Goal: Check status: Check status

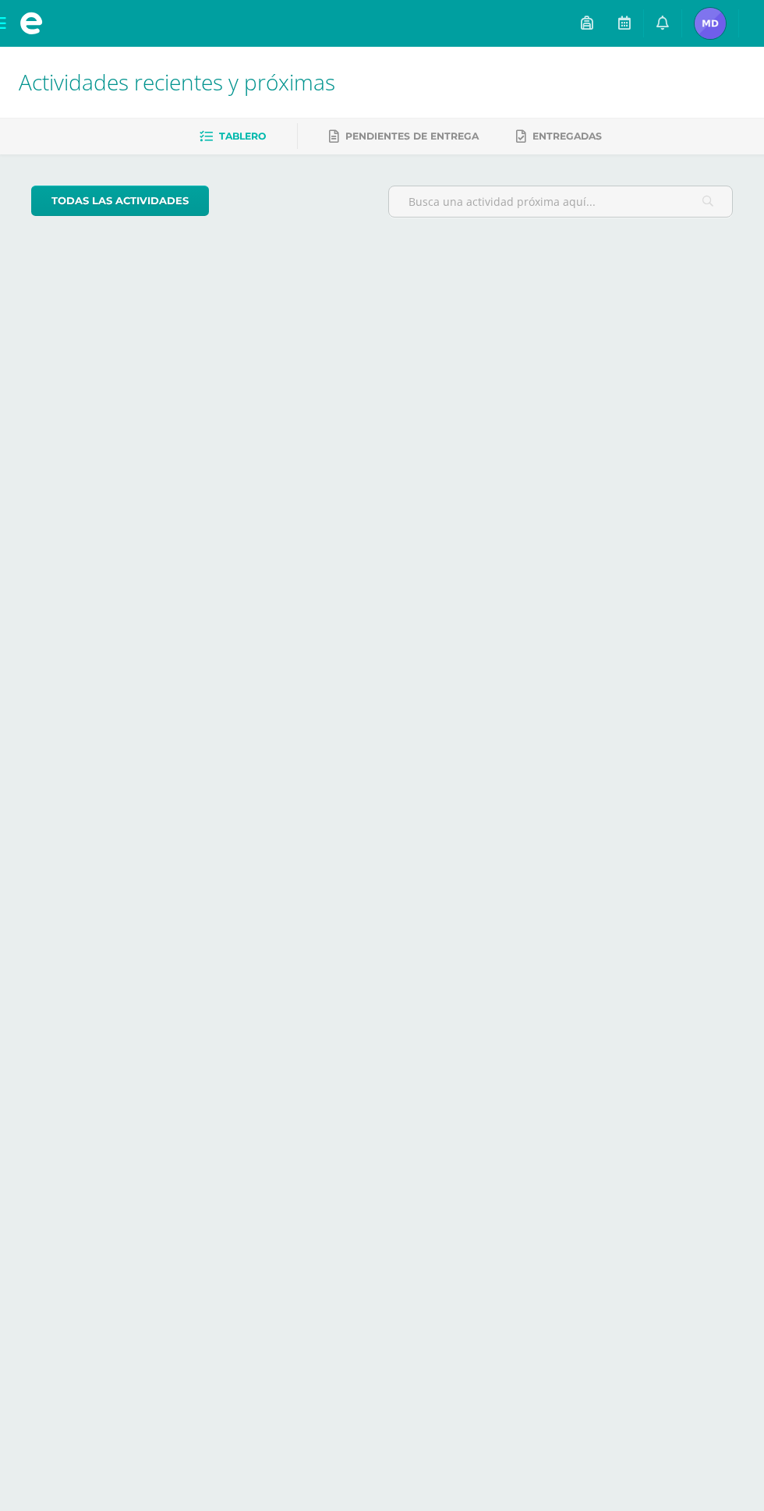
click at [729, 23] on span "[PERSON_NAME] Mi Perfil" at bounding box center [710, 23] width 37 height 31
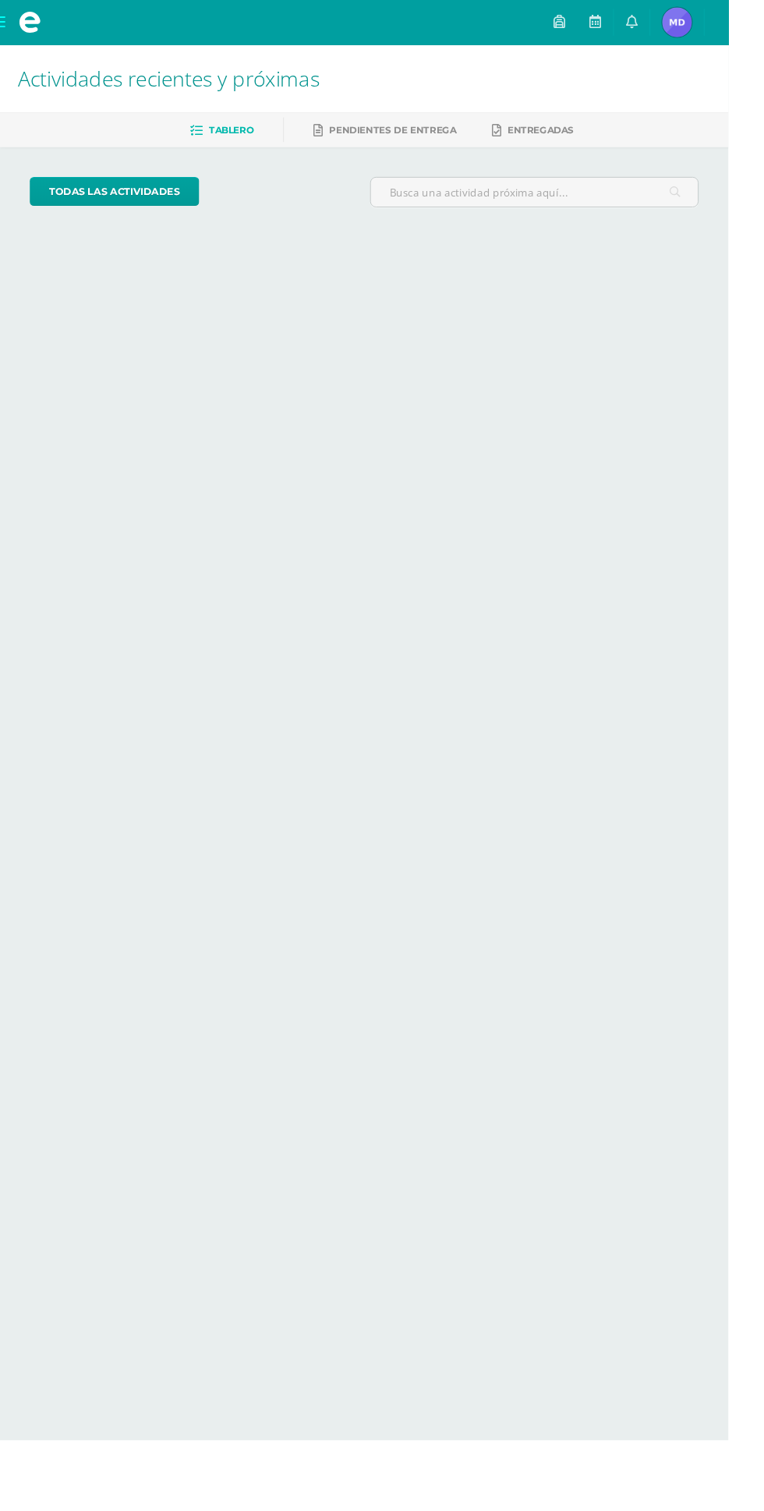
click at [681, 25] on link at bounding box center [662, 23] width 37 height 47
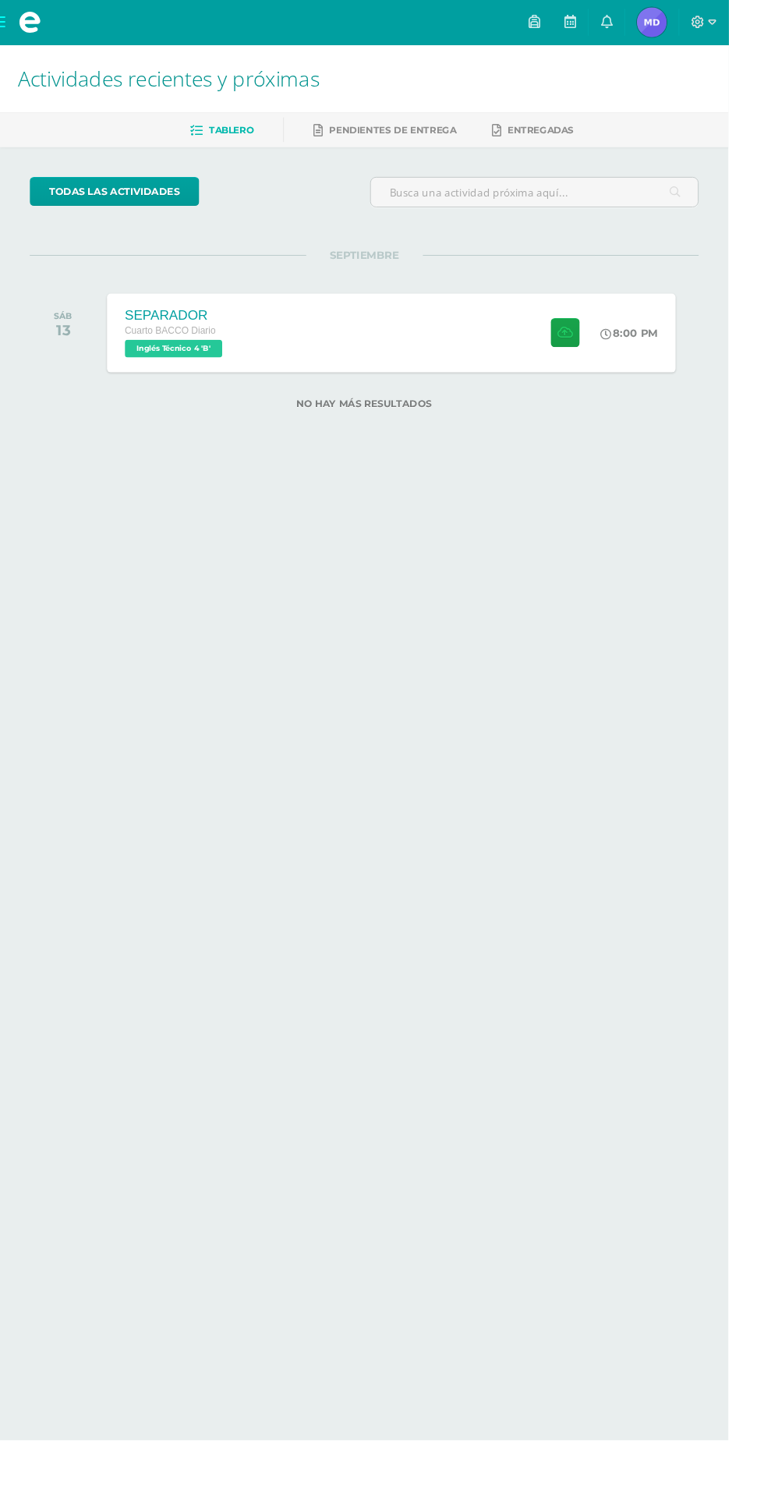
click at [655, 23] on link at bounding box center [635, 23] width 37 height 47
click at [640, 479] on html "Mis cursos Archivos Cerrar panel Ciencias Sociales y Formación Ciudadana 4 Cuar…" at bounding box center [382, 239] width 764 height 479
click at [424, 345] on div "SEPARADOR Cuarto BACCO Diario Inglés Técnico 4 'B' 8:00 PM [GEOGRAPHIC_DATA] In…" at bounding box center [410, 349] width 596 height 83
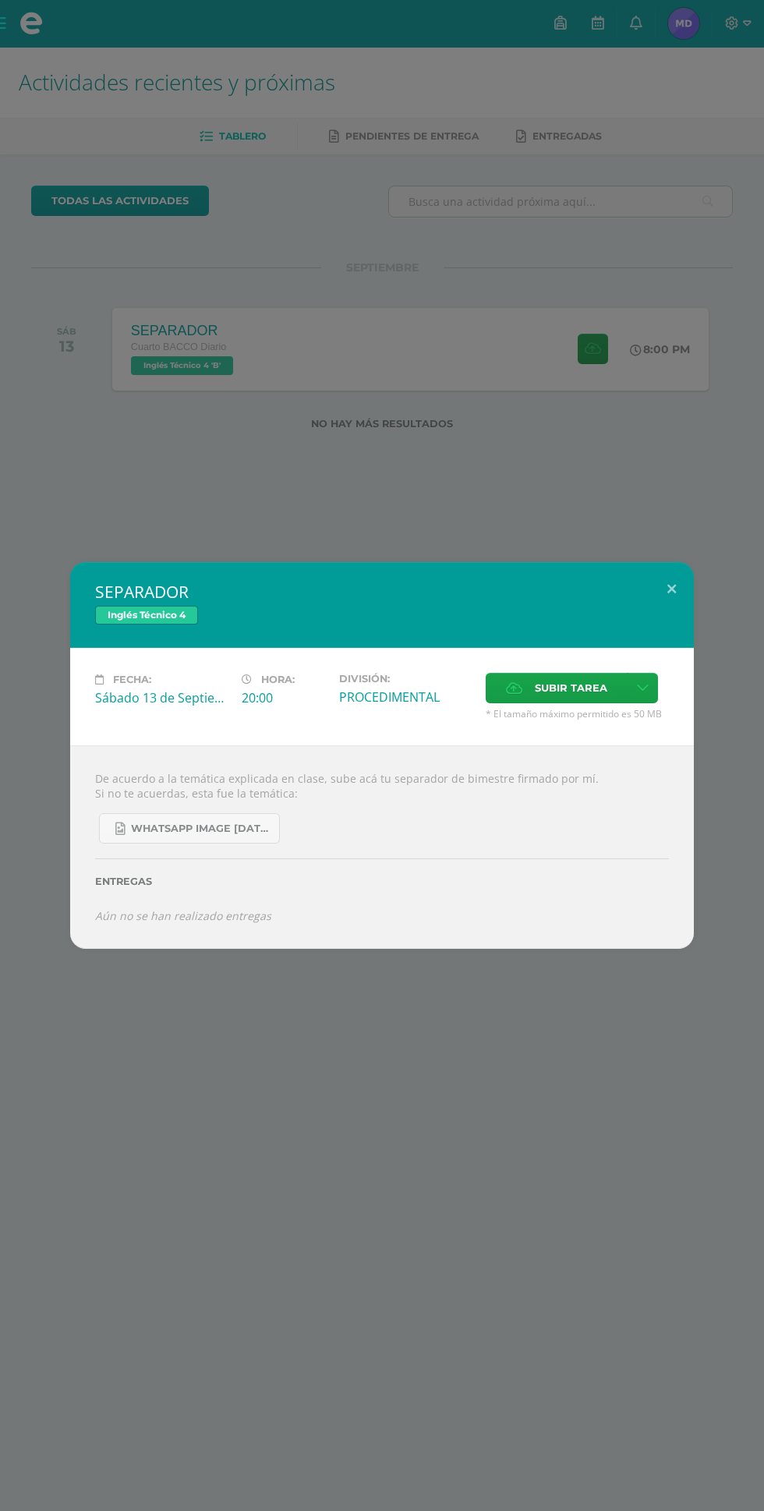
click at [534, 1112] on div "SEPARADOR Inglés Técnico 4 Fecha: [DATE] Hora: 20:00 División: Subir tarea Canc…" at bounding box center [382, 755] width 764 height 1511
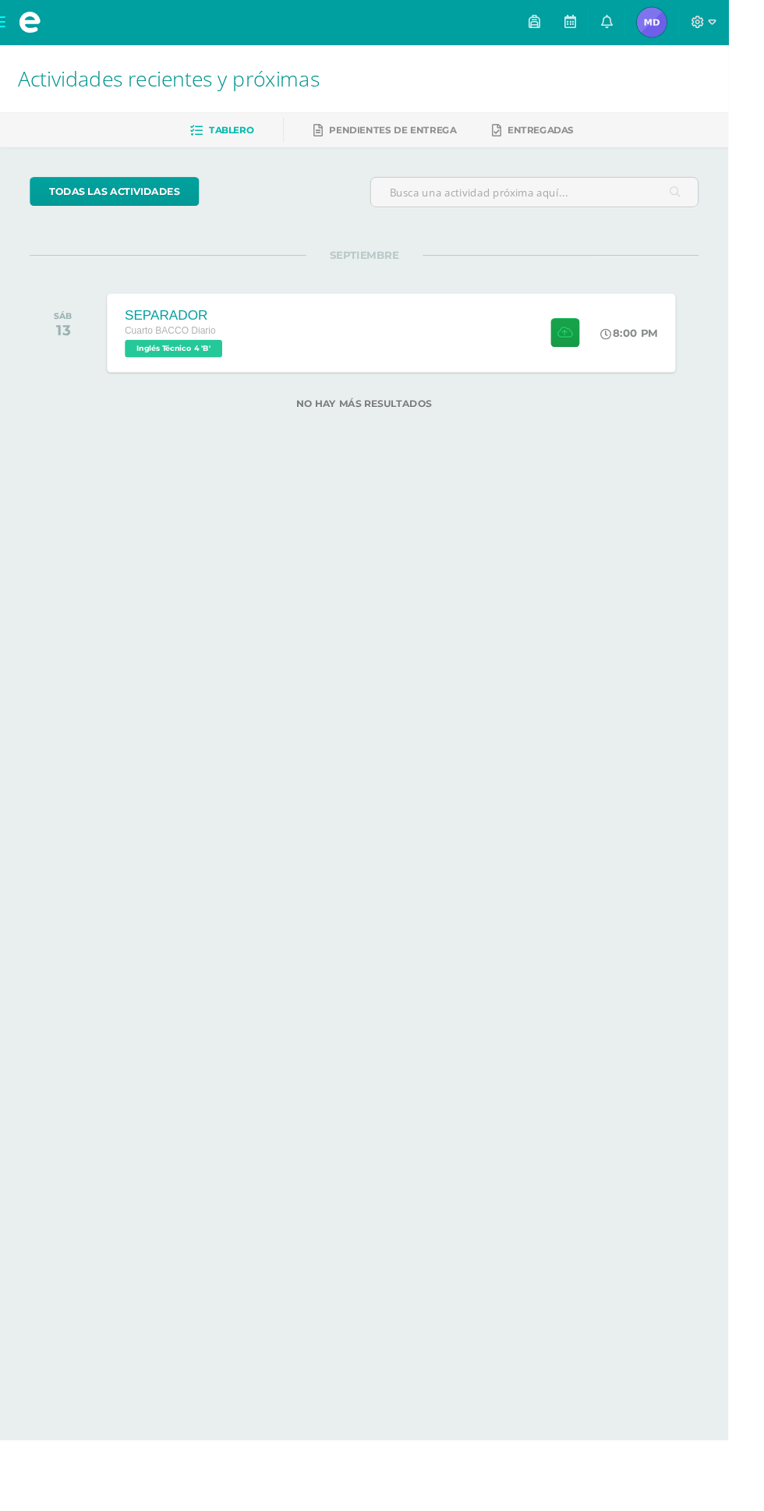
click at [655, 23] on link at bounding box center [635, 23] width 37 height 47
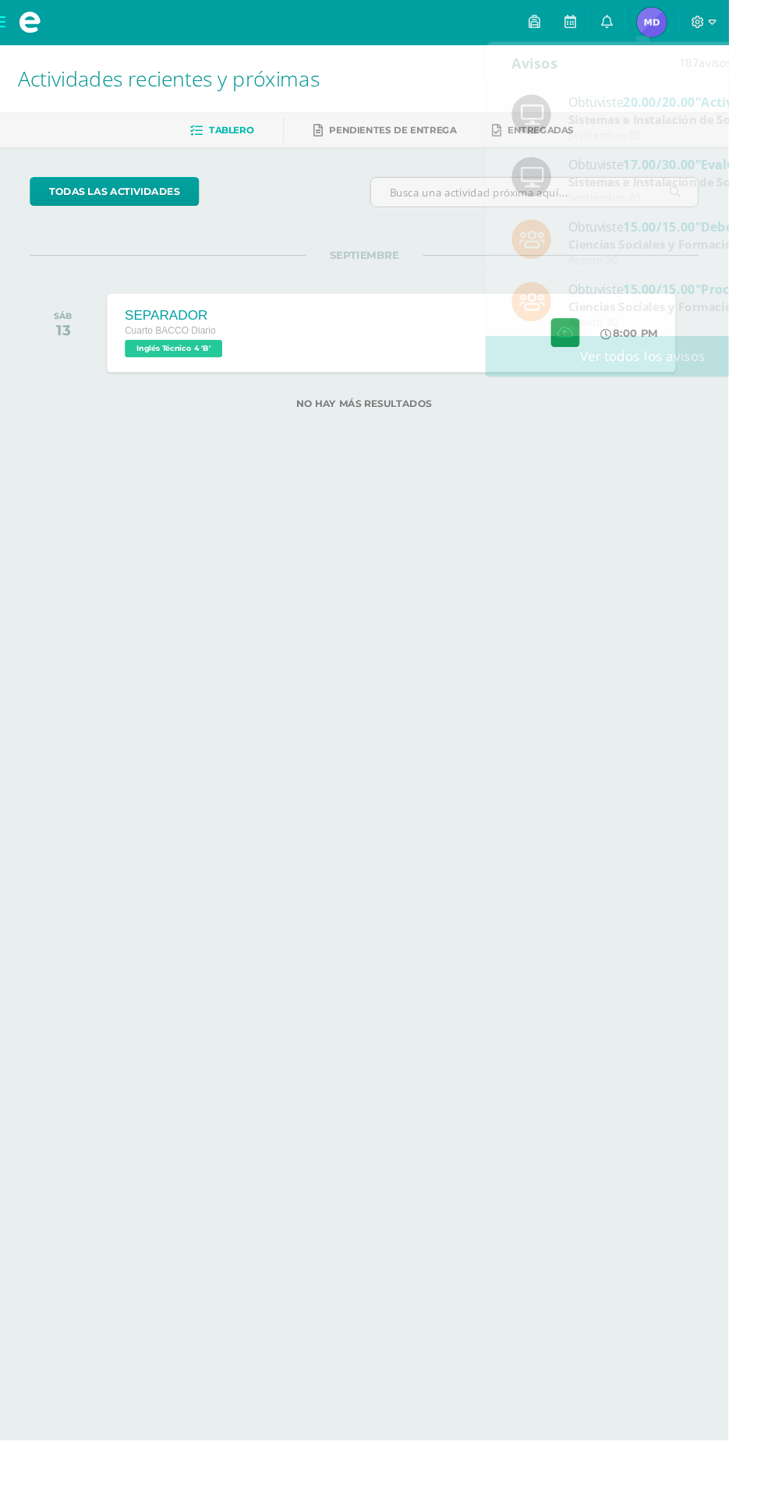
click at [381, 147] on link "Pendientes de entrega" at bounding box center [404, 136] width 150 height 25
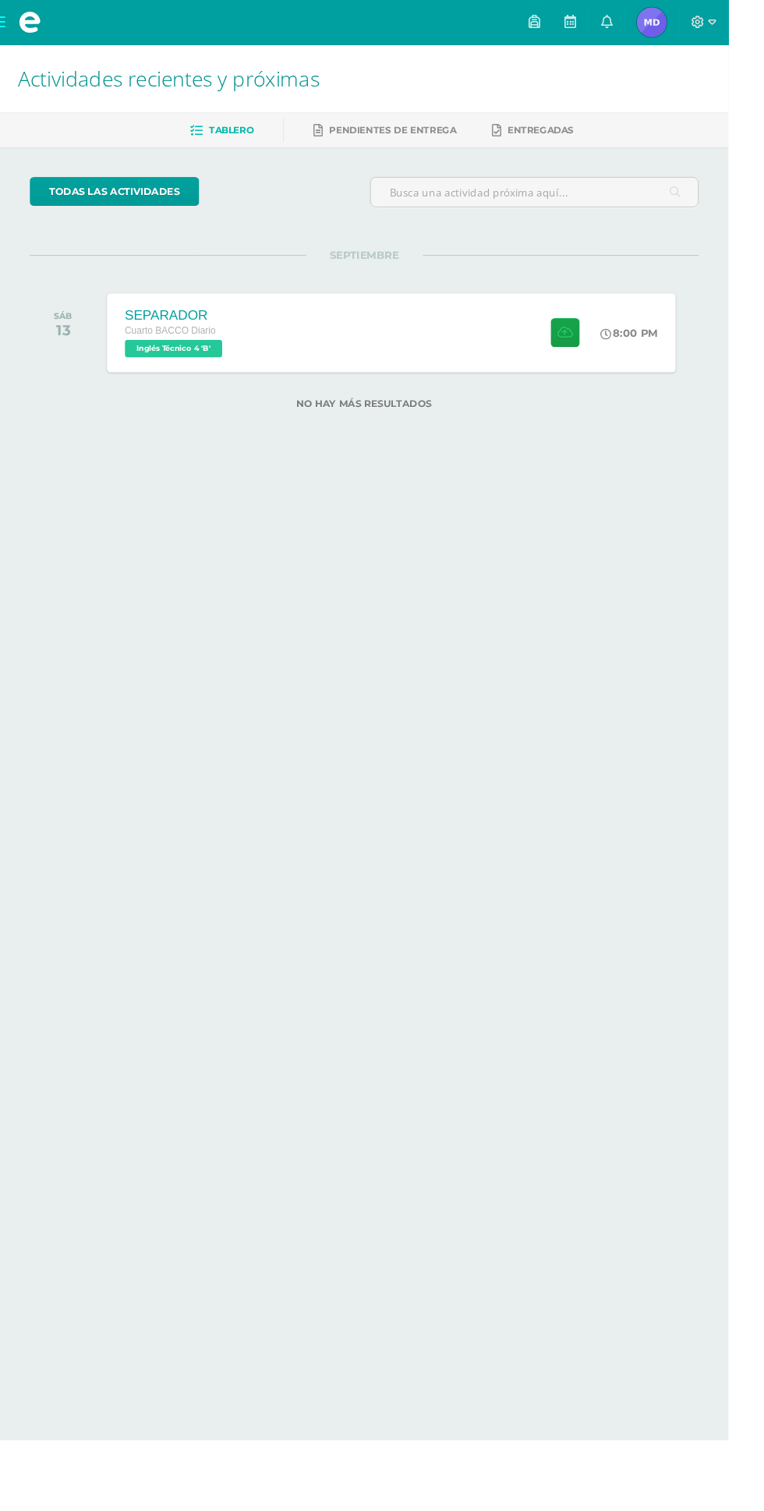
click at [702, 24] on span "[PERSON_NAME] Mi Perfil" at bounding box center [683, 23] width 37 height 31
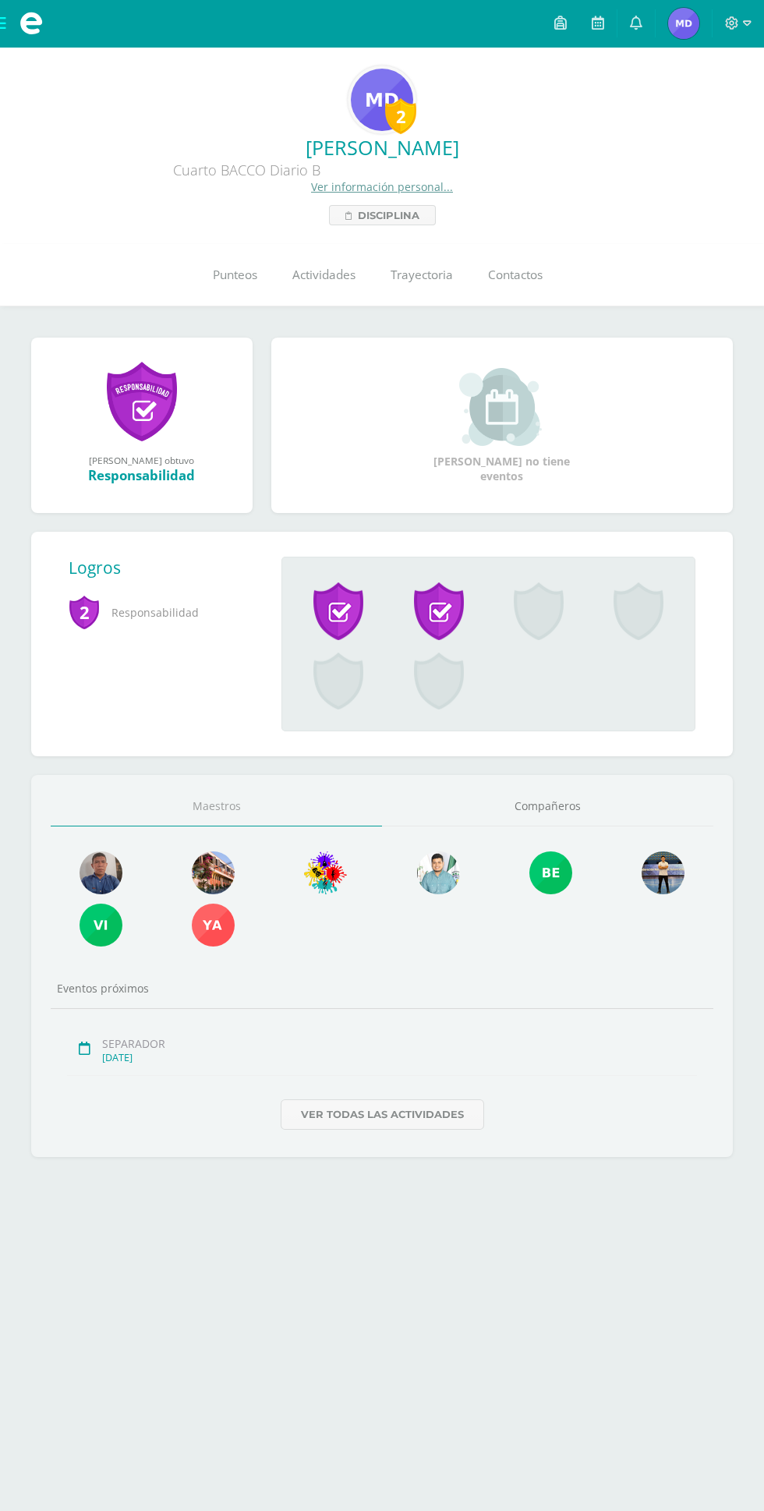
click at [256, 271] on span "Punteos" at bounding box center [235, 275] width 44 height 16
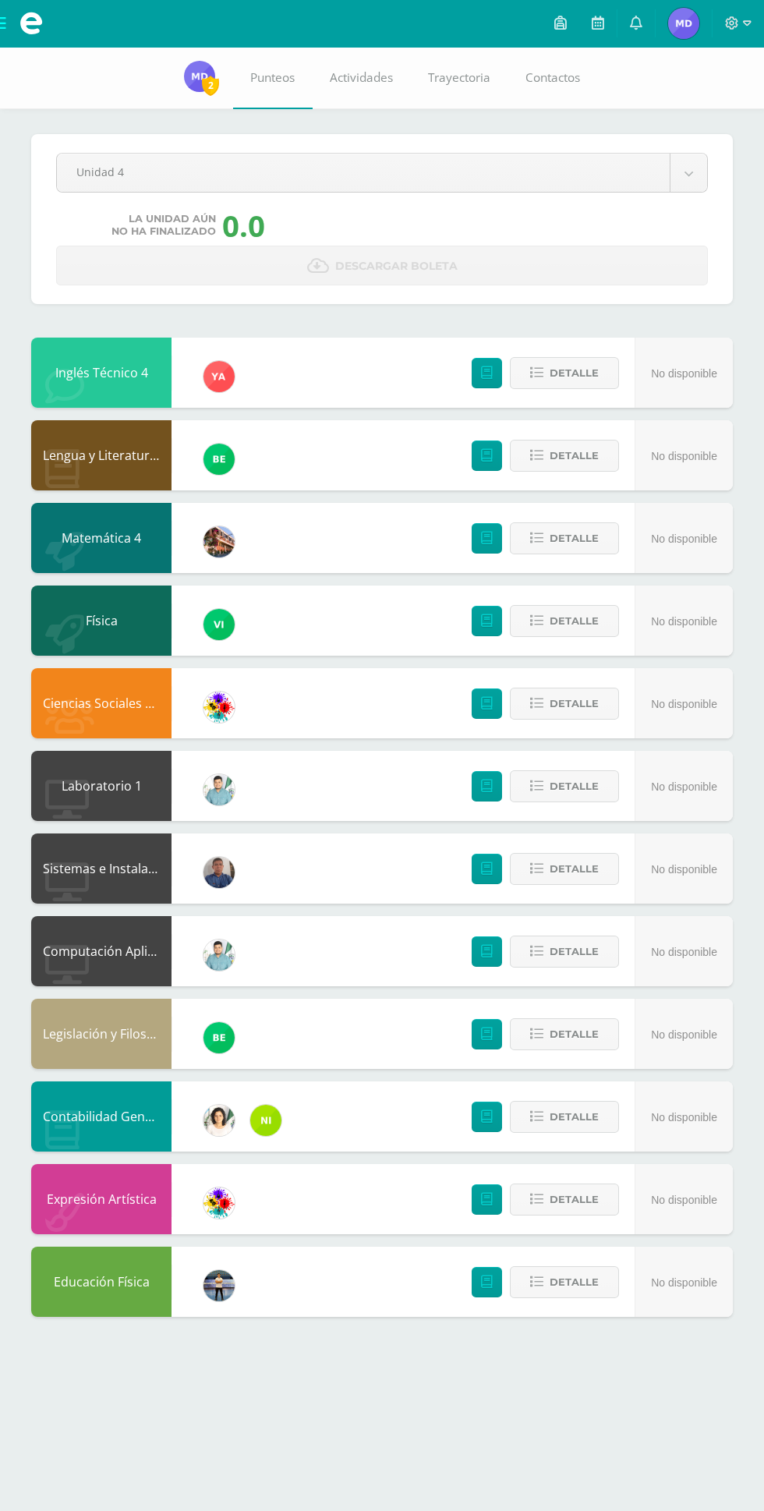
click at [290, 180] on body "Mis cursos Archivos Cerrar panel Ciencias Sociales y Formación Ciudadana 4 Cuar…" at bounding box center [382, 674] width 764 height 1348
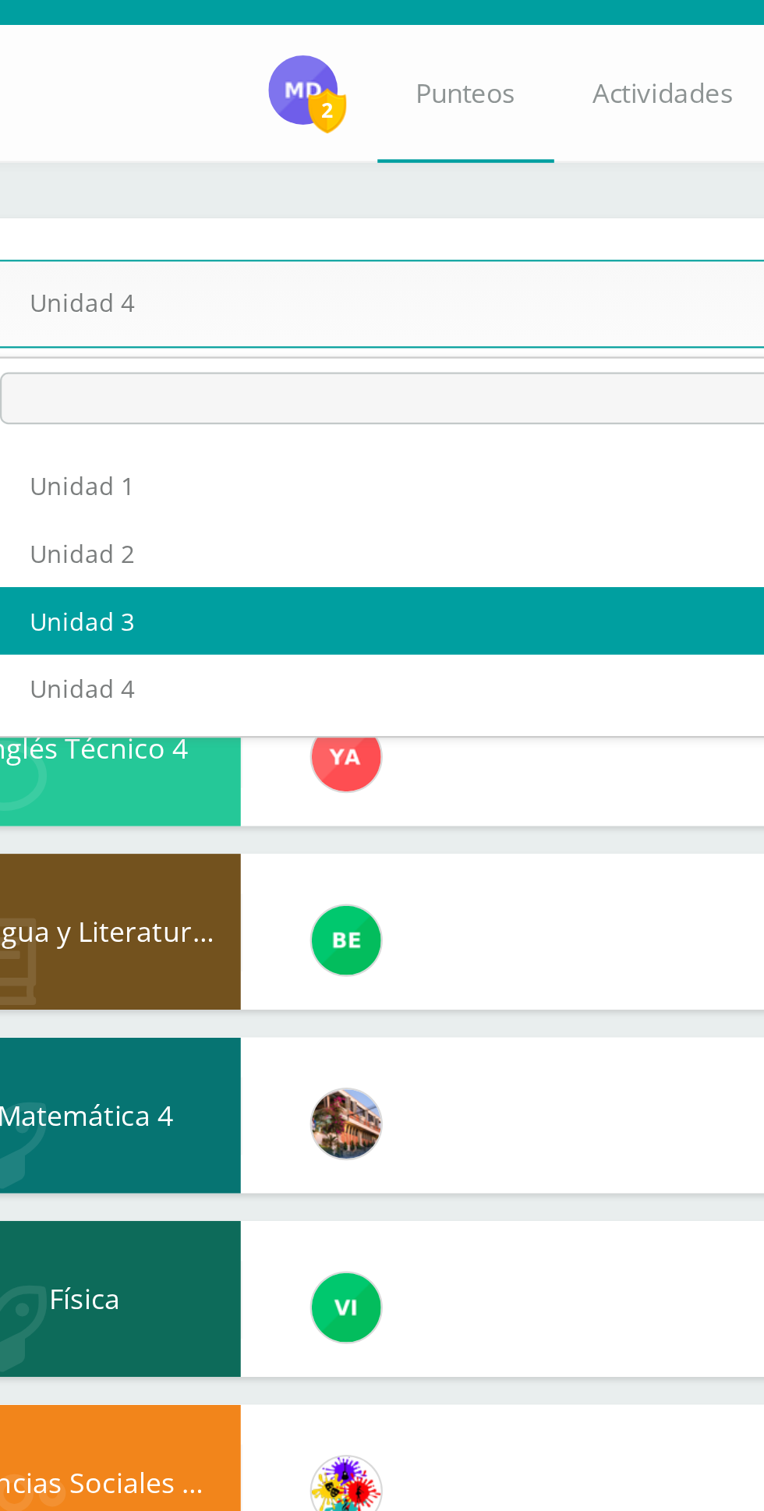
select select "Unidad 3"
